Goal: Connect with others: Connect with others

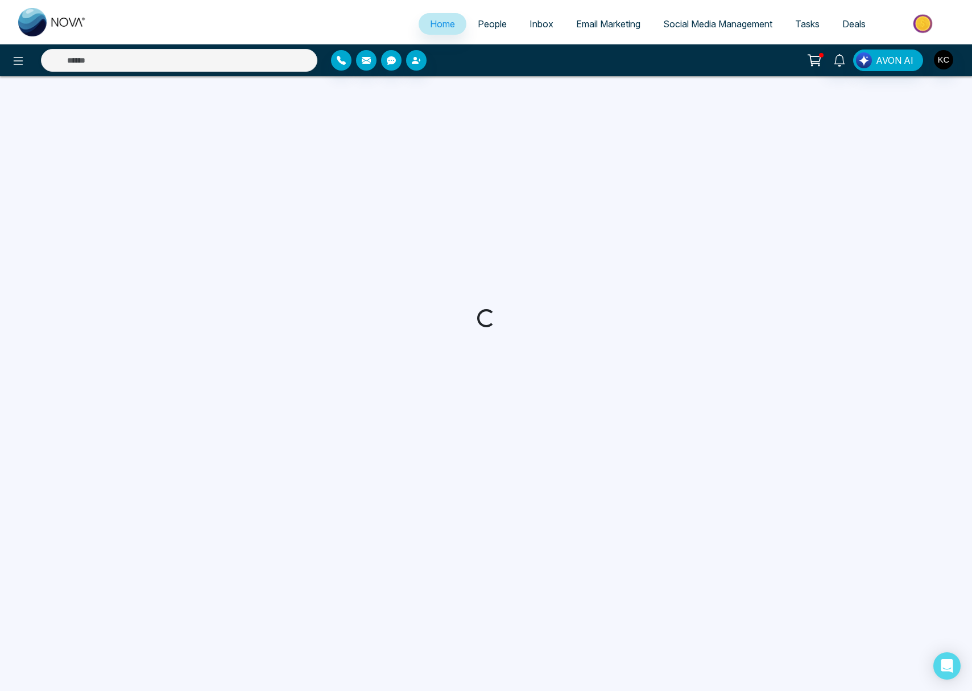
select select "*"
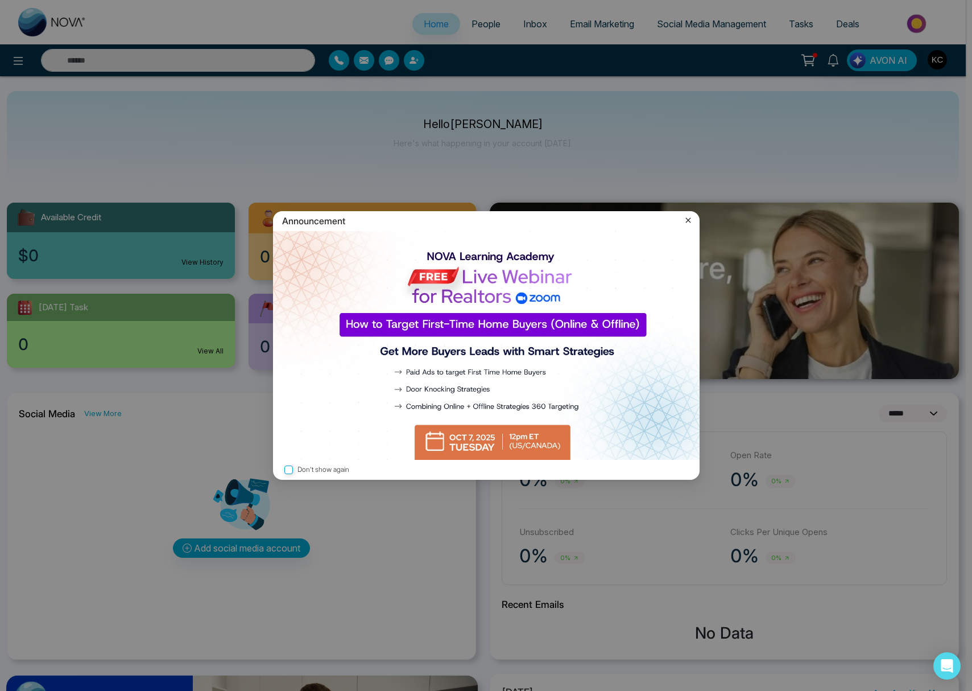
click at [690, 220] on icon at bounding box center [688, 219] width 11 height 11
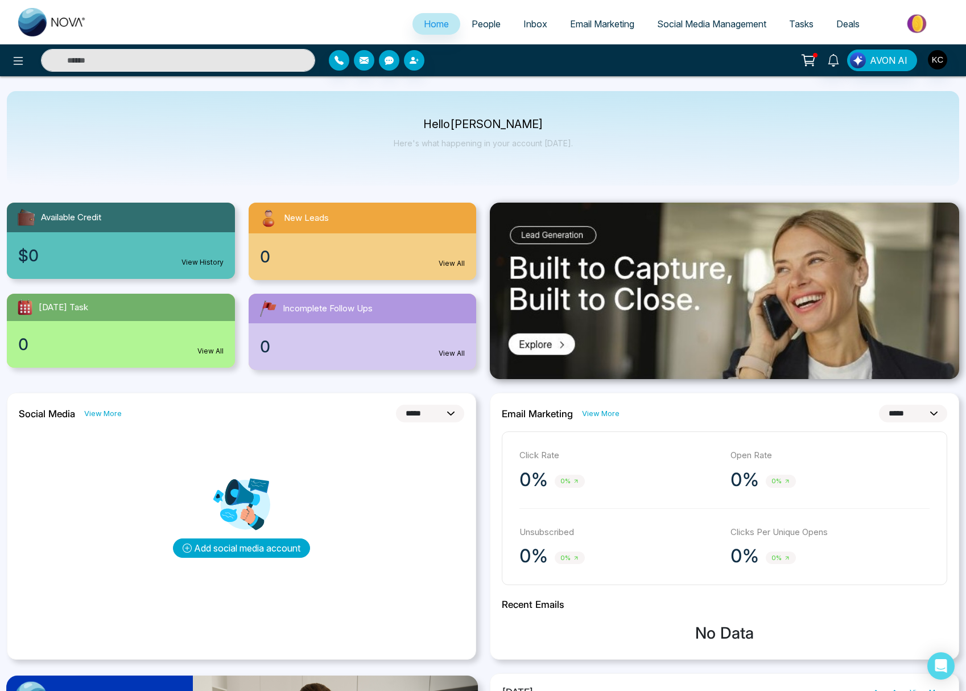
click at [239, 544] on button "Add social media account" at bounding box center [241, 547] width 137 height 19
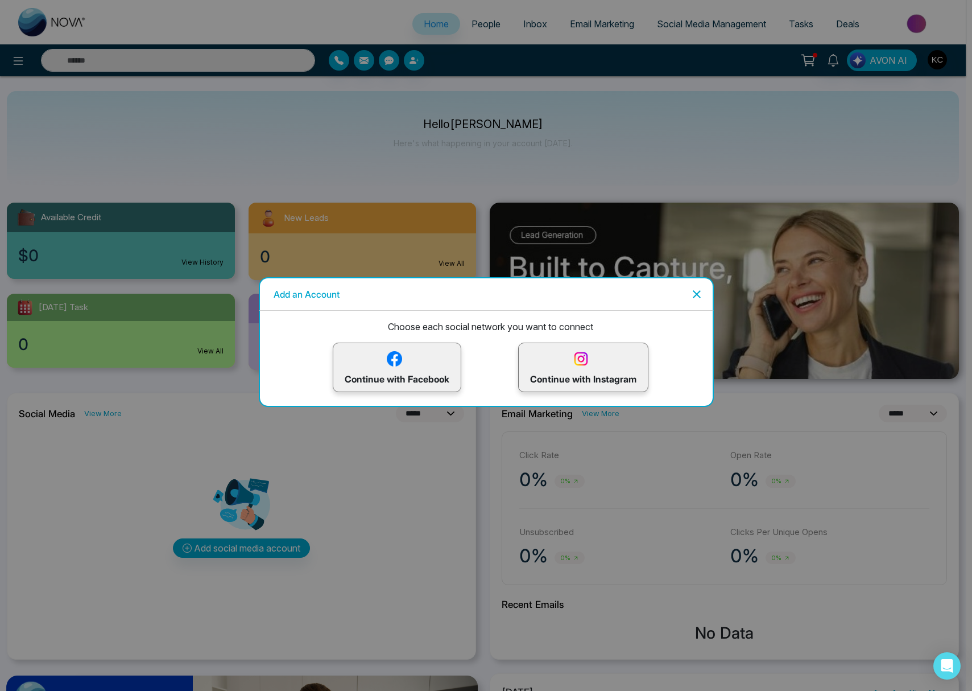
click at [574, 379] on p "Continue with Instagram" at bounding box center [583, 367] width 106 height 37
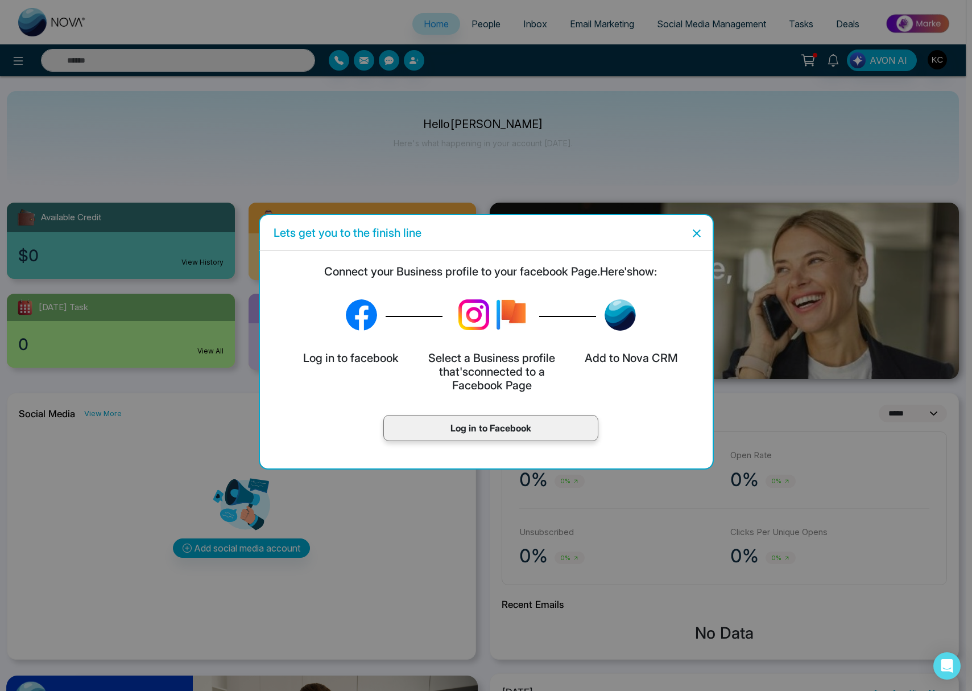
click at [537, 429] on p "Log in to Facebook" at bounding box center [490, 428] width 191 height 14
click at [699, 232] on icon "Close" at bounding box center [697, 233] width 14 height 14
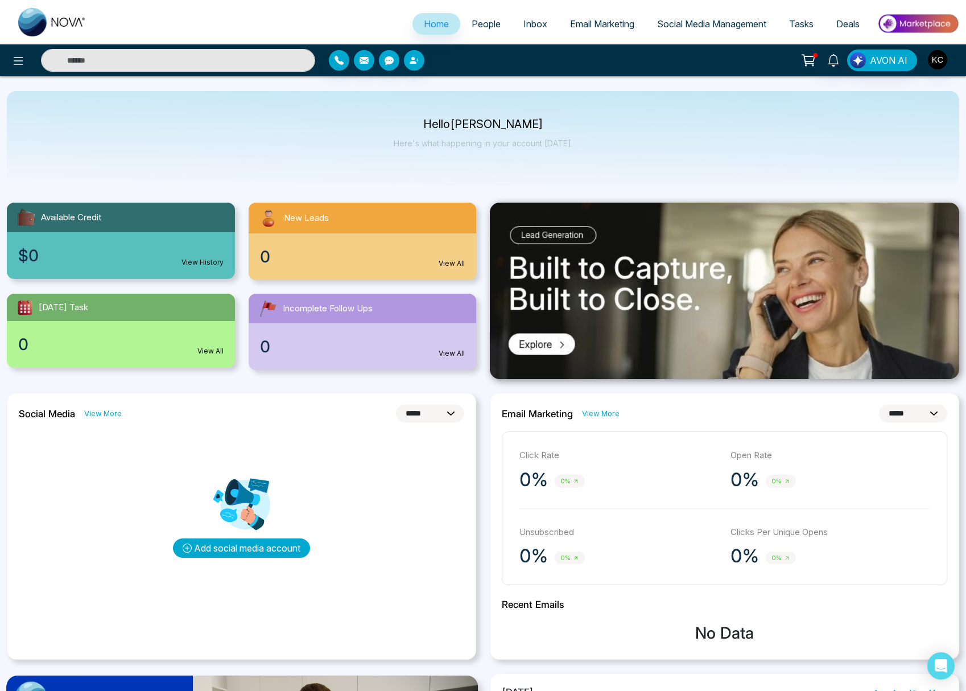
click at [240, 545] on button "Add social media account" at bounding box center [241, 547] width 137 height 19
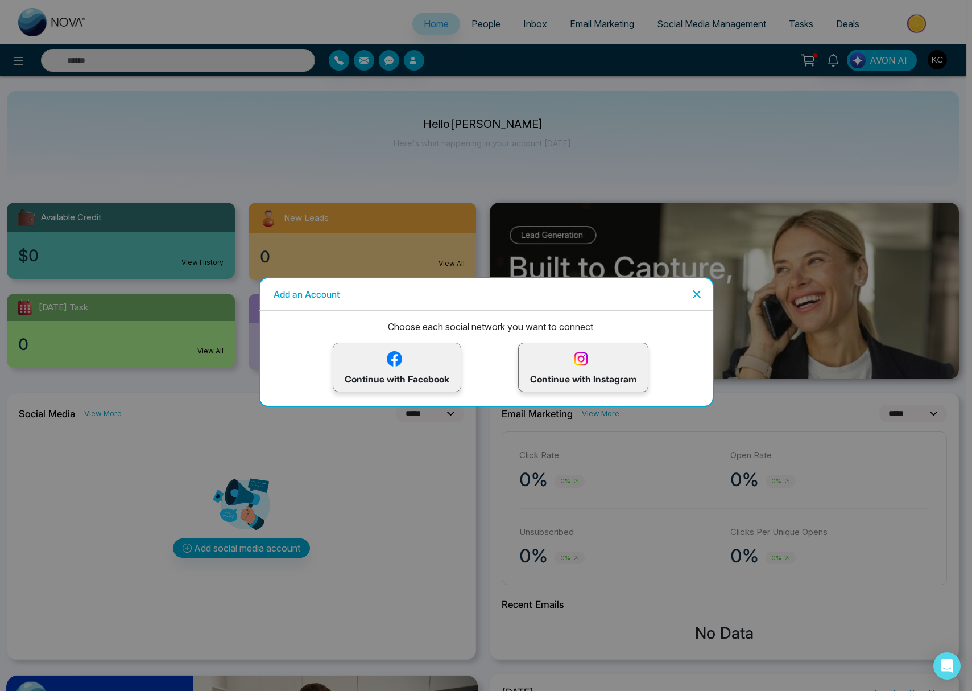
click at [360, 372] on p "Continue with Facebook" at bounding box center [397, 367] width 105 height 37
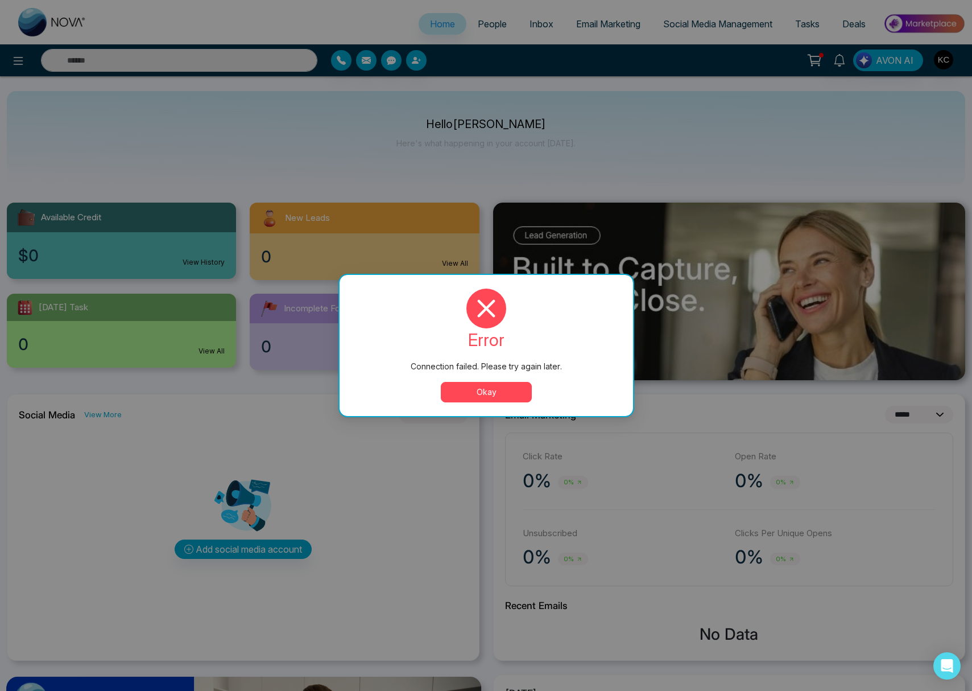
select select "*"
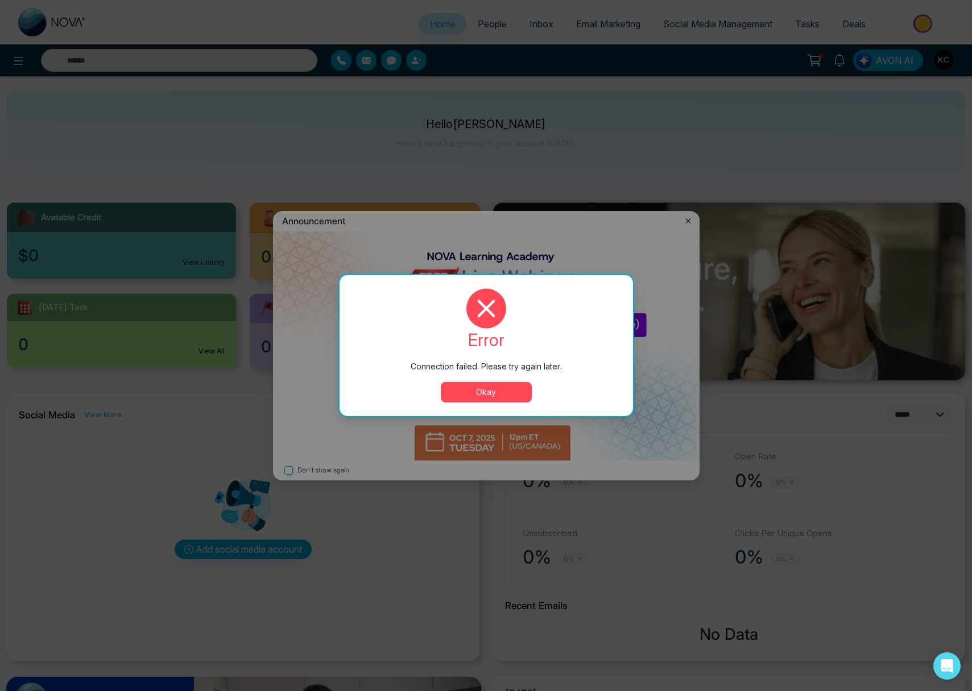
click at [493, 396] on button "Okay" at bounding box center [486, 392] width 91 height 20
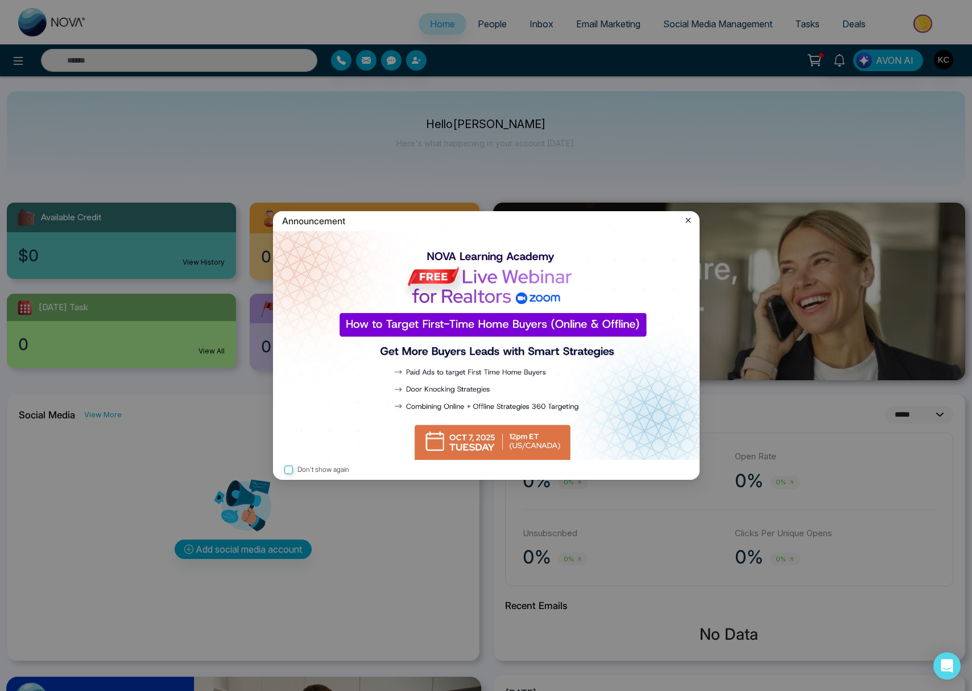
click at [461, 443] on img at bounding box center [486, 345] width 427 height 229
click at [687, 221] on icon at bounding box center [688, 219] width 11 height 11
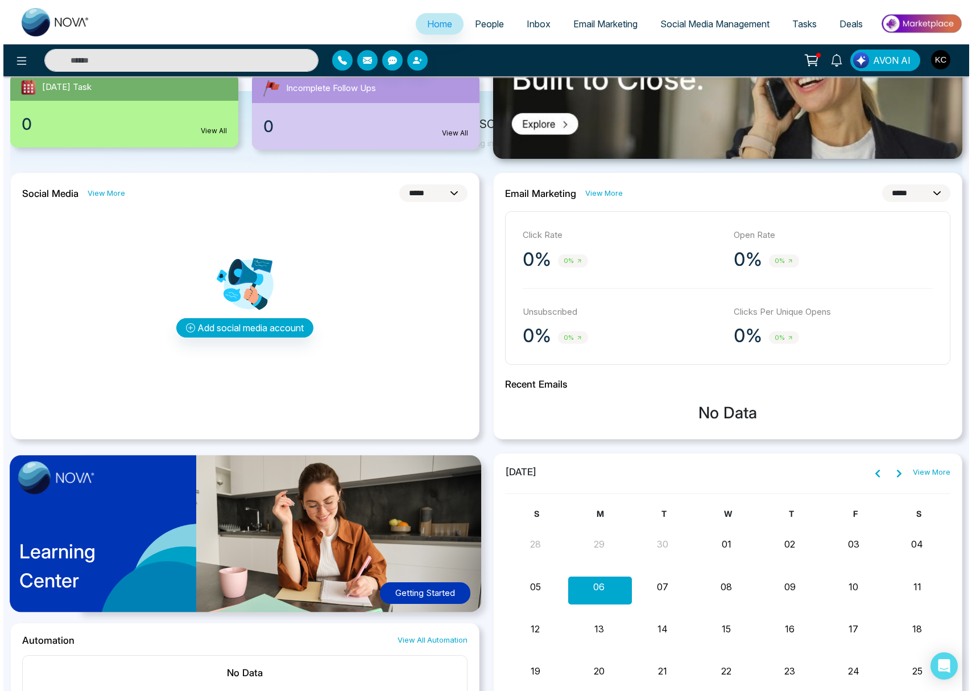
scroll to position [221, 0]
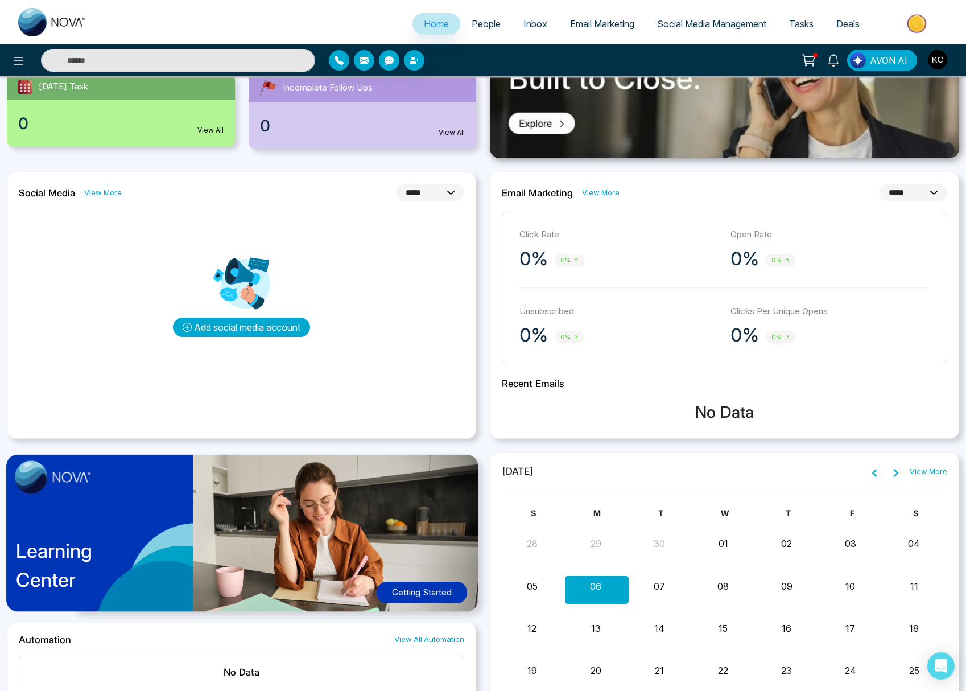
click at [257, 324] on button "Add social media account" at bounding box center [241, 326] width 137 height 19
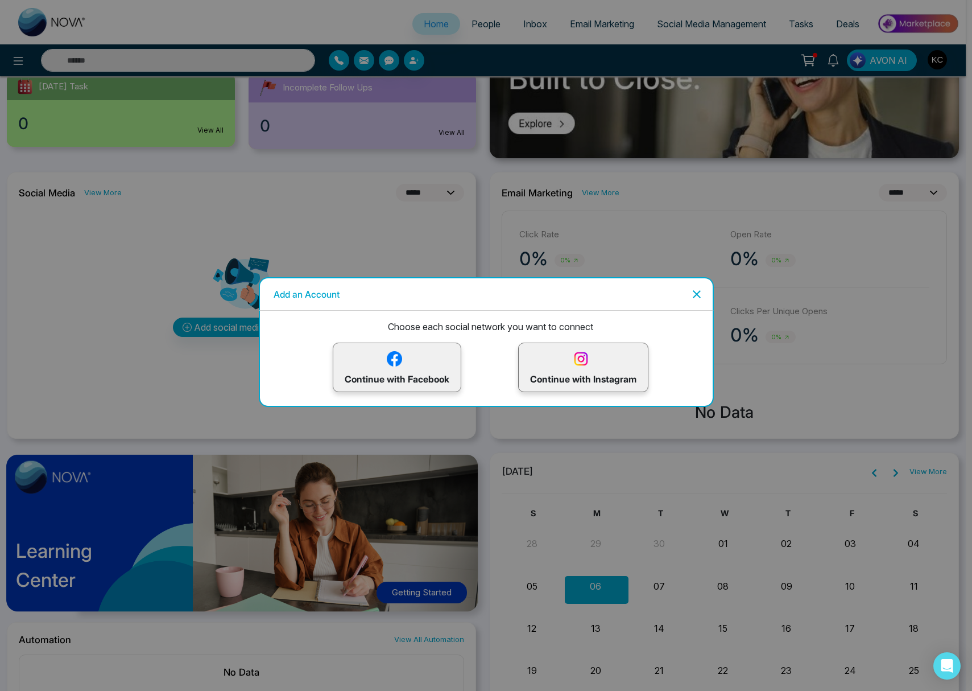
click at [397, 379] on p "Continue with Facebook" at bounding box center [397, 367] width 105 height 37
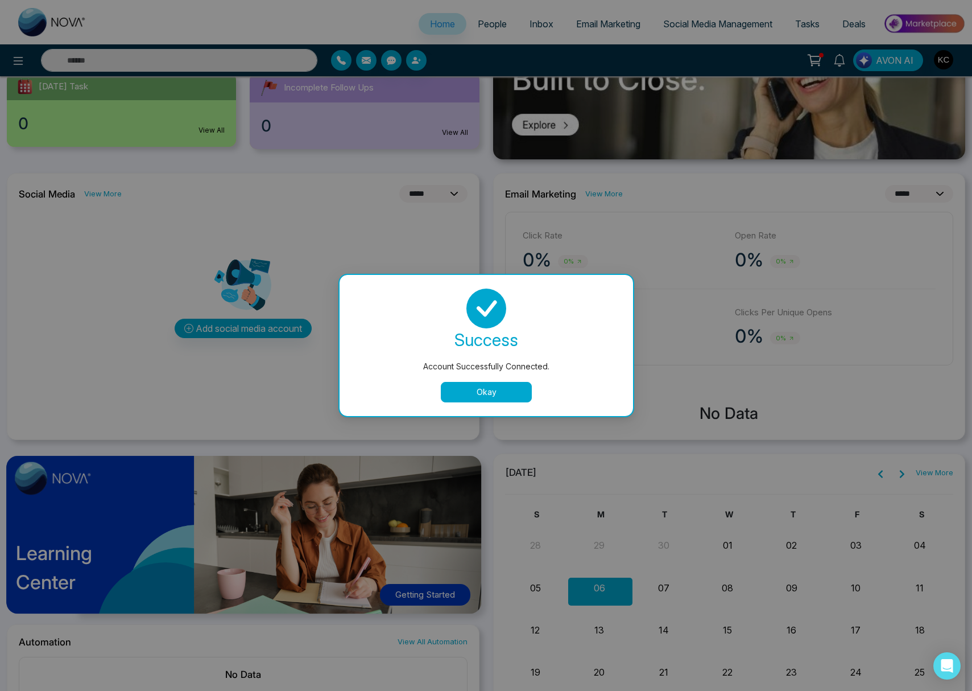
select select "*"
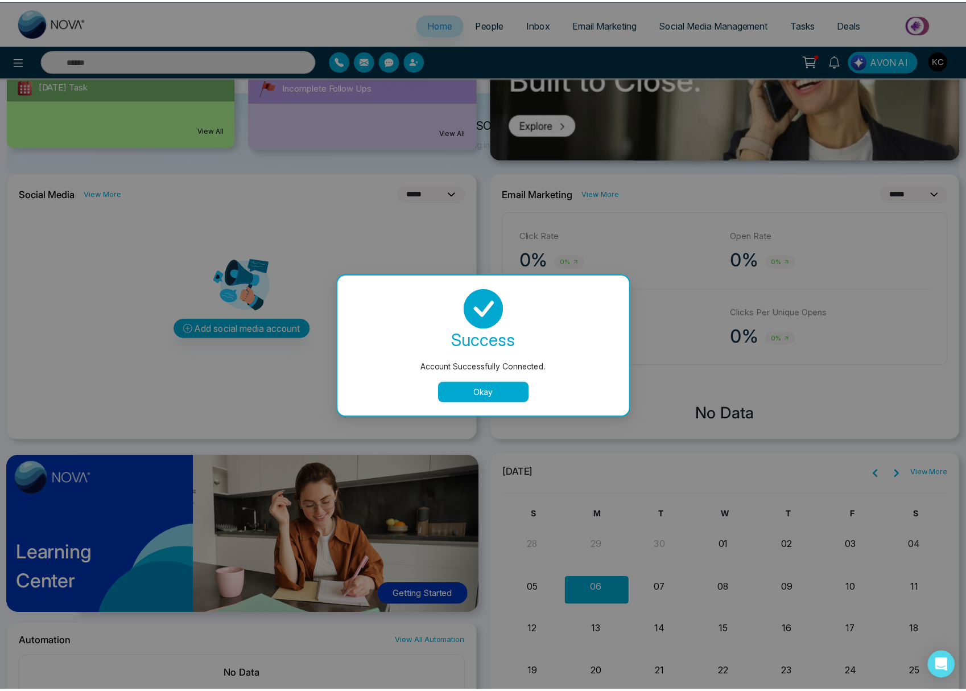
scroll to position [0, 0]
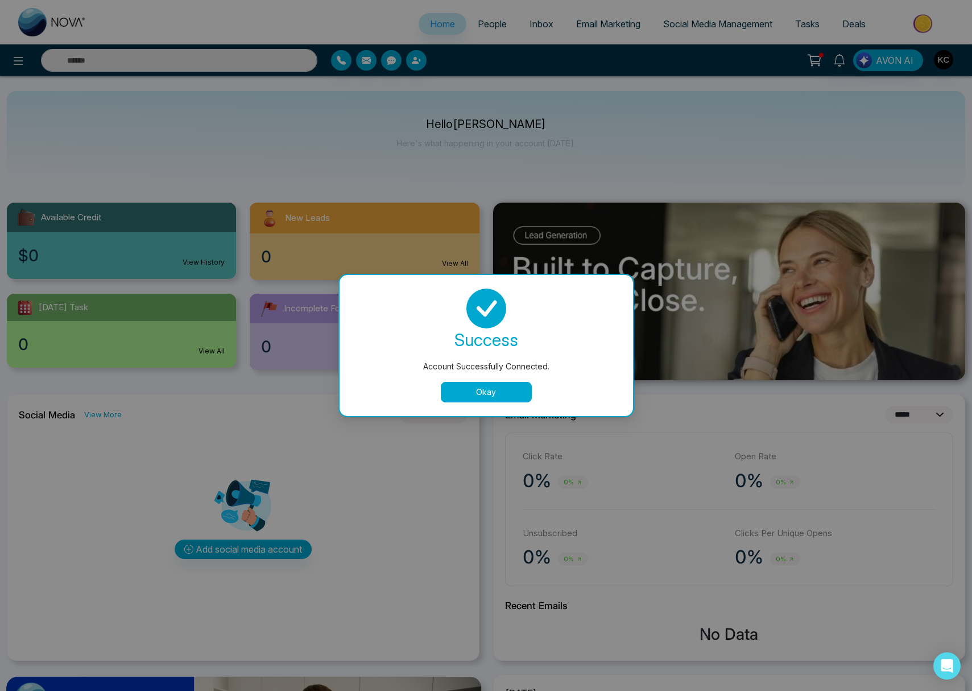
click at [484, 390] on button "Okay" at bounding box center [486, 392] width 91 height 20
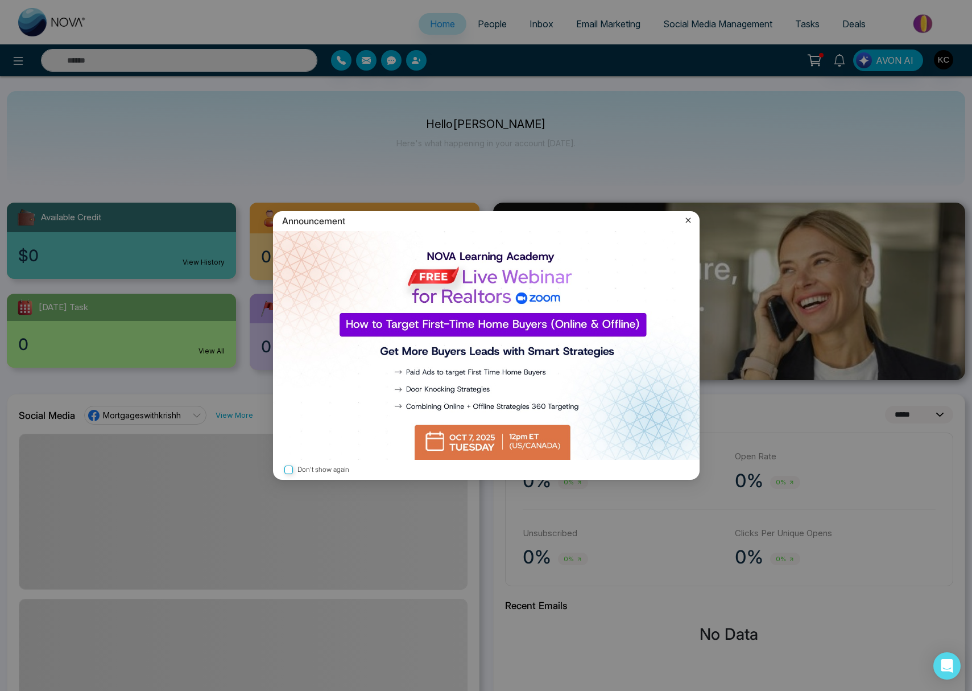
click at [688, 220] on icon at bounding box center [688, 220] width 5 height 5
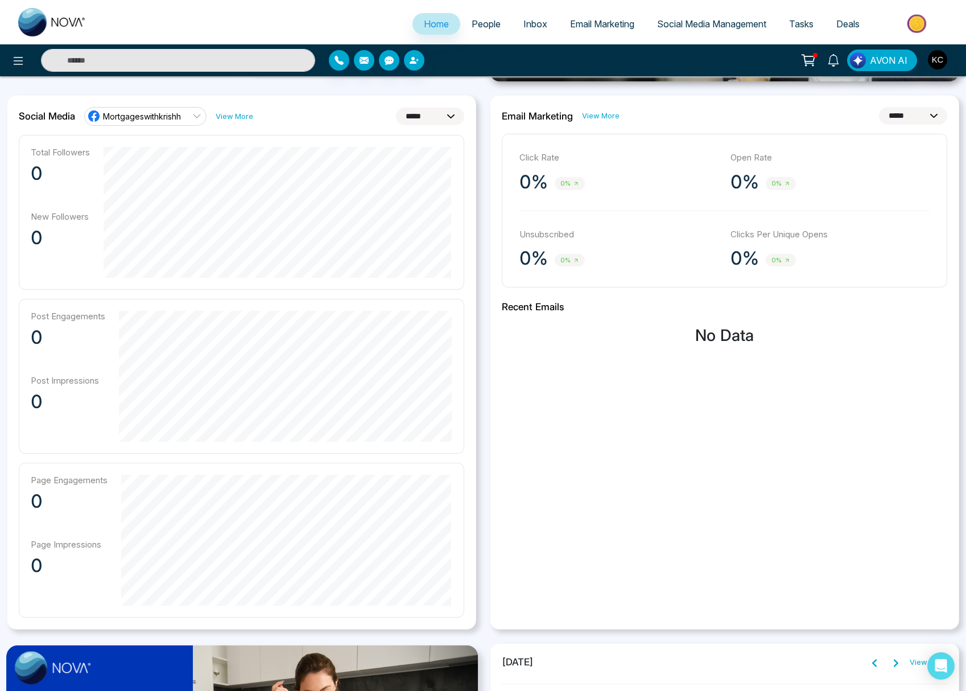
scroll to position [232, 0]
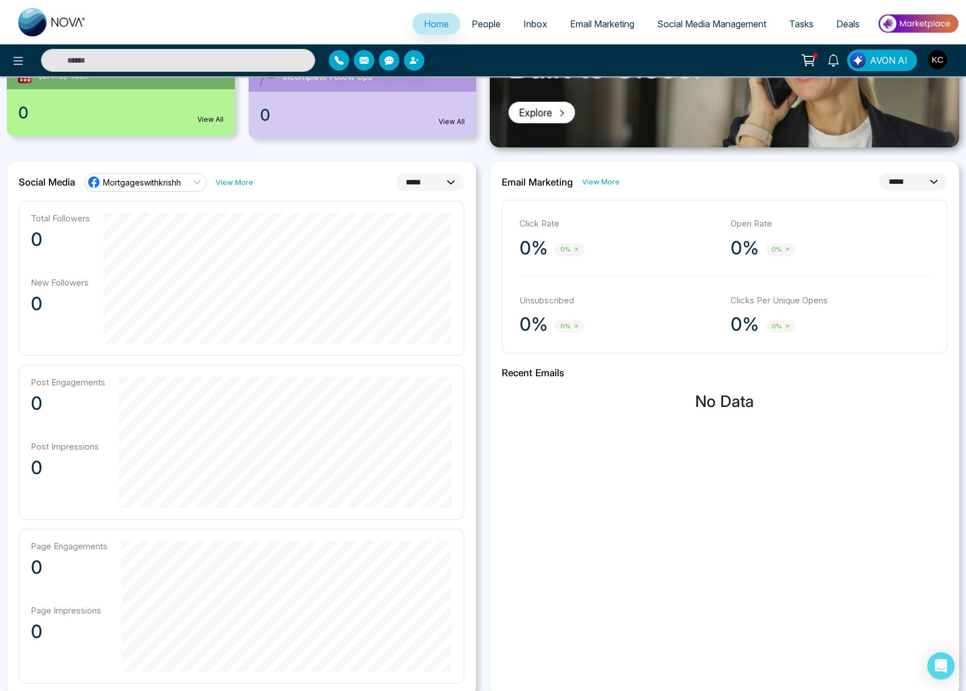
click at [200, 179] on icon at bounding box center [196, 182] width 9 height 9
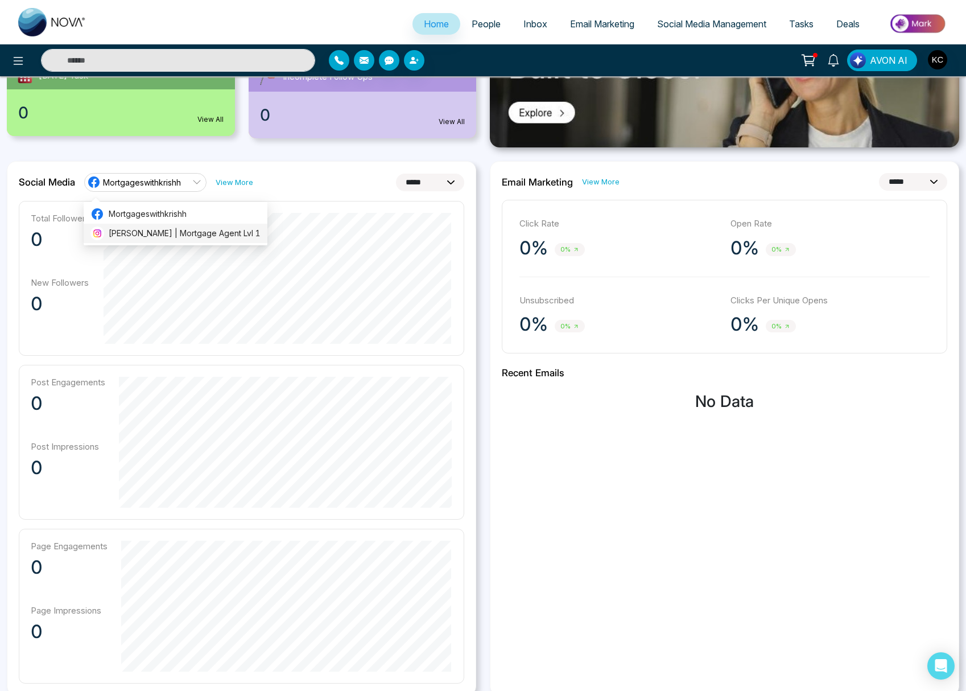
click at [193, 240] on li "[PERSON_NAME] | Mortgage Agent Lvl 1" at bounding box center [176, 233] width 184 height 19
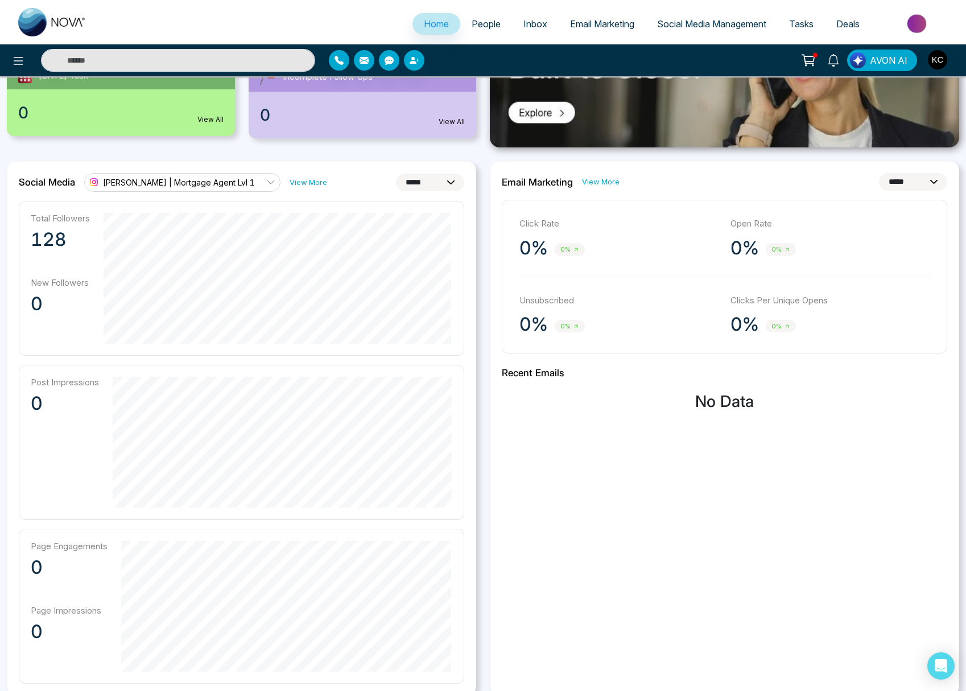
click at [414, 187] on select "**********" at bounding box center [430, 183] width 68 height 18
select select "**"
click at [396, 174] on select "**********" at bounding box center [430, 183] width 68 height 18
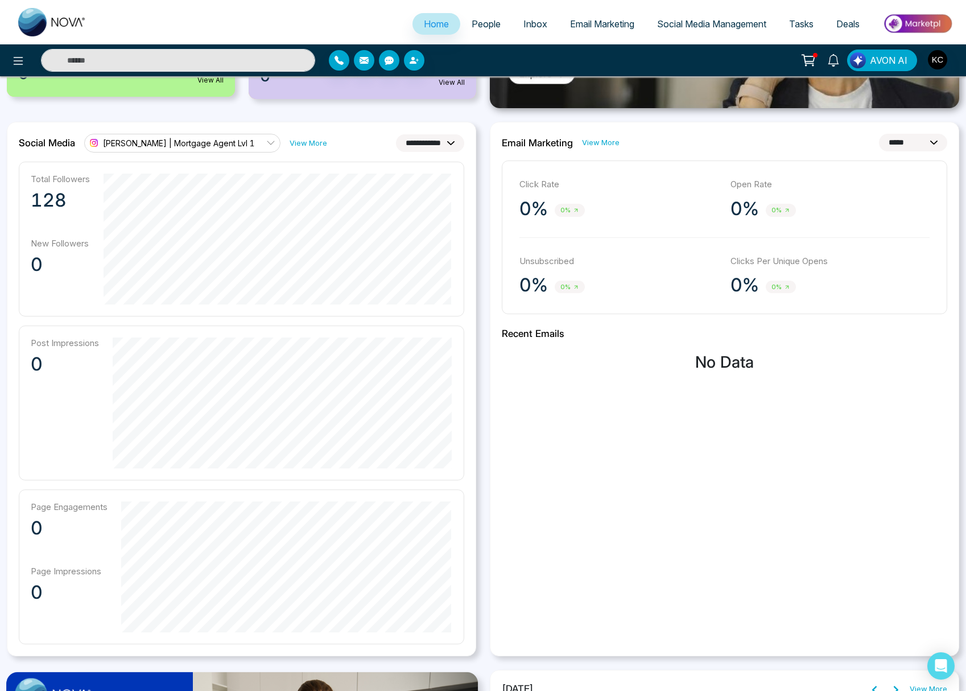
scroll to position [0, 0]
